Goal: Information Seeking & Learning: Learn about a topic

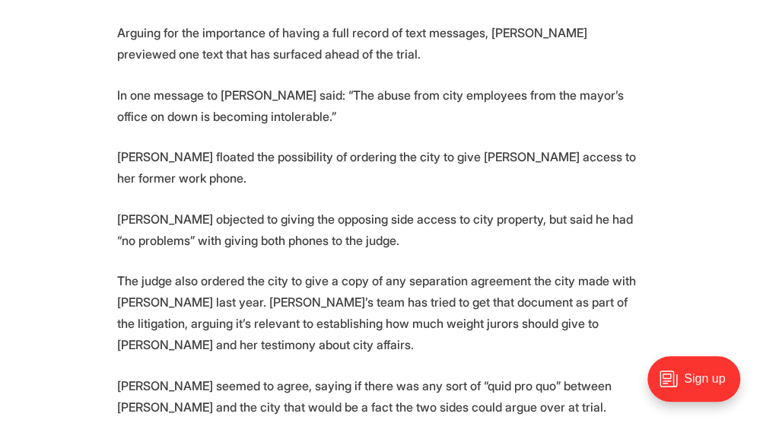
scroll to position [2435, 0]
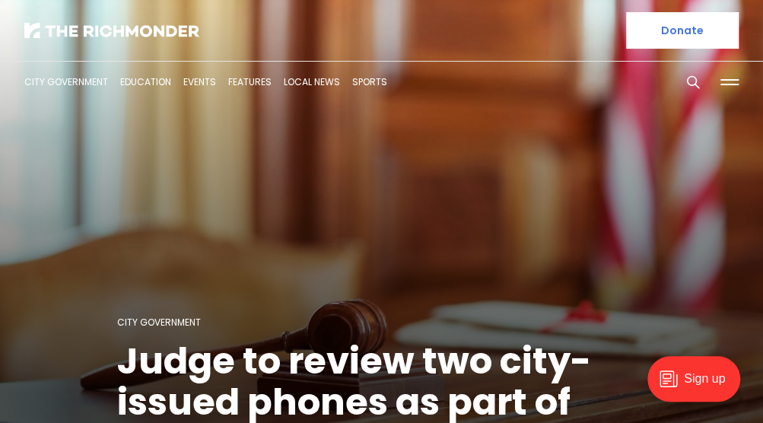
click at [321, 75] on li "Local News" at bounding box center [312, 82] width 56 height 53
click at [318, 79] on link "Local News" at bounding box center [312, 81] width 56 height 13
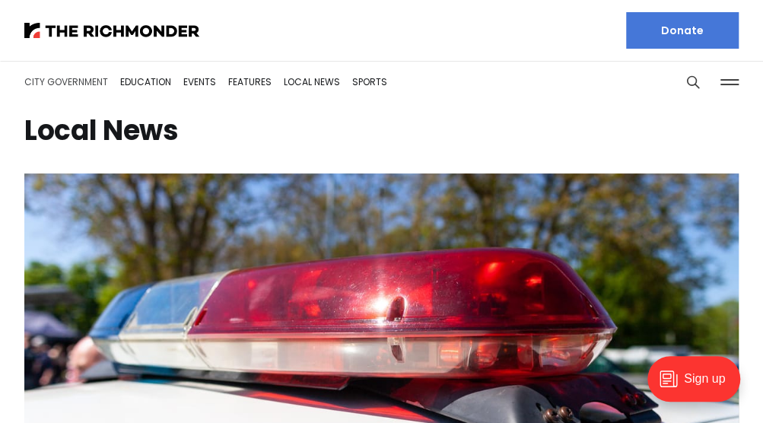
click at [83, 83] on link "City Government" at bounding box center [66, 81] width 84 height 13
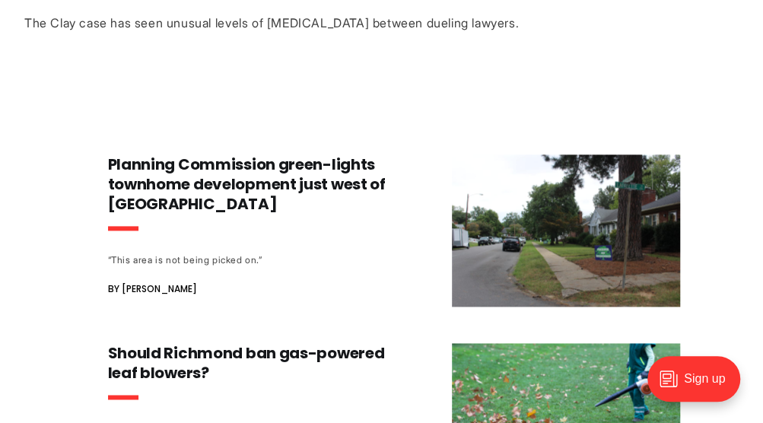
scroll to position [761, 0]
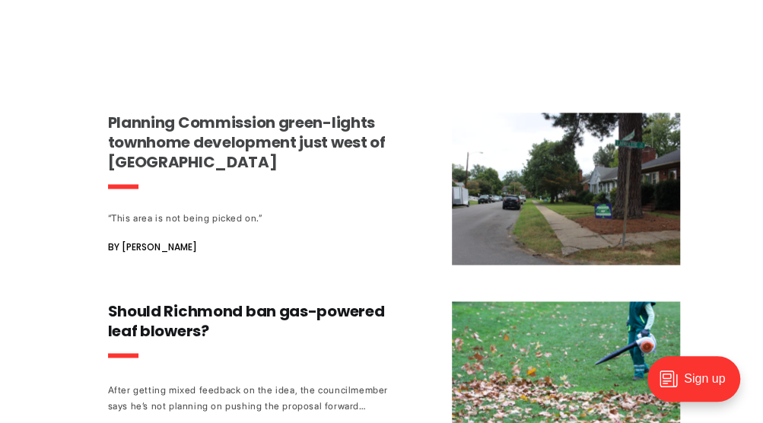
click at [135, 139] on h3 "Planning Commission green-lights townhome development just west of [GEOGRAPHIC_…" at bounding box center [249, 142] width 283 height 59
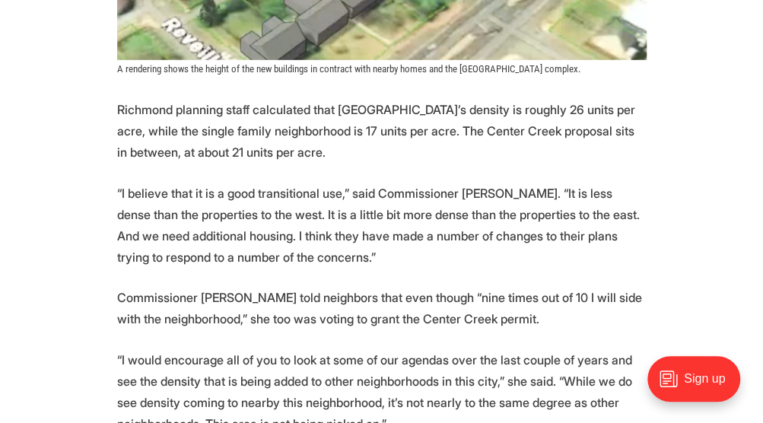
scroll to position [1827, 0]
